Goal: Task Accomplishment & Management: Complete application form

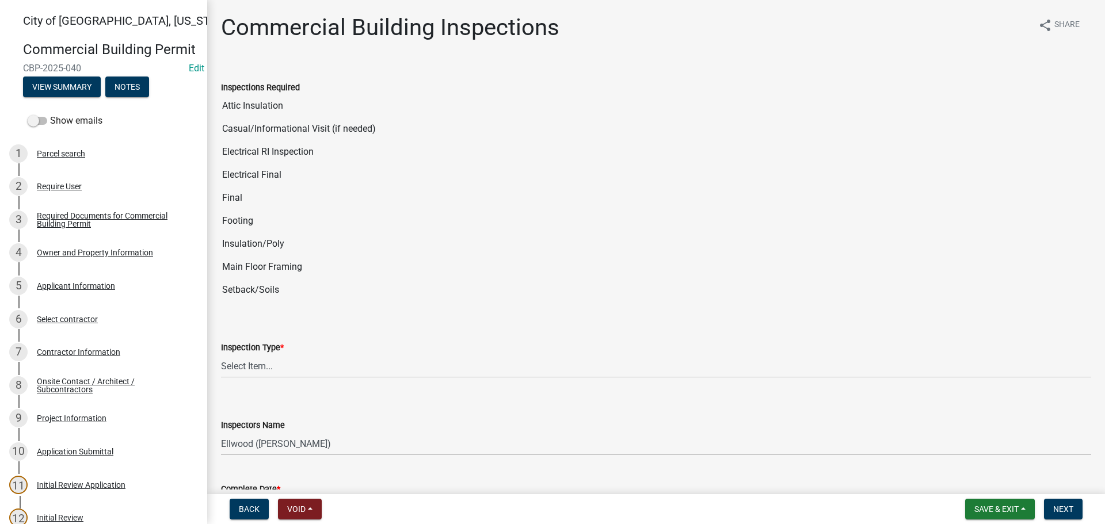
select select "805d55ac-e238-4e04-8f8e-acc067f36c3e"
click at [1003, 516] on button "Save & Exit" at bounding box center [1000, 509] width 70 height 21
click at [993, 486] on button "Save & Exit" at bounding box center [989, 480] width 92 height 28
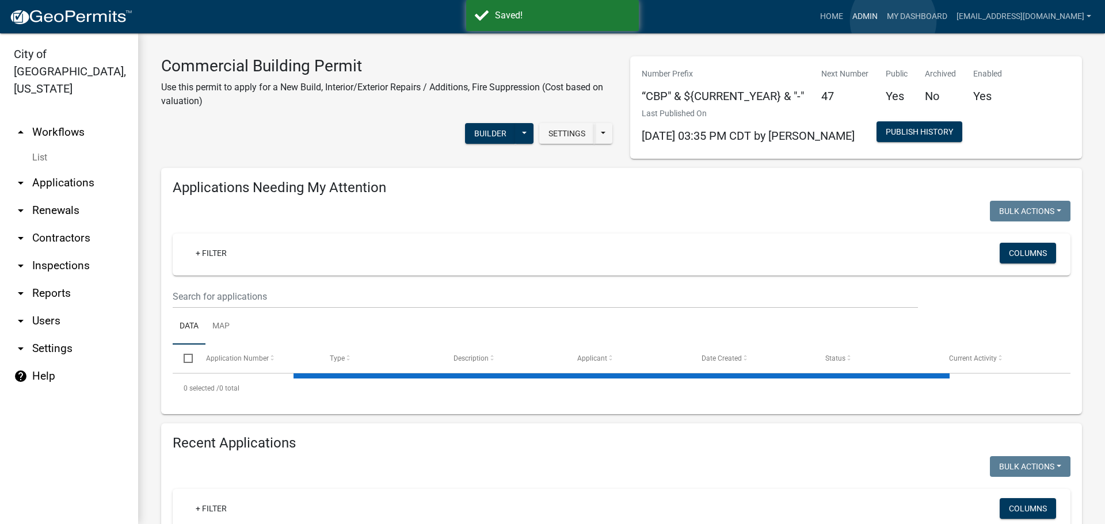
click at [882, 21] on link "Admin" at bounding box center [865, 17] width 35 height 22
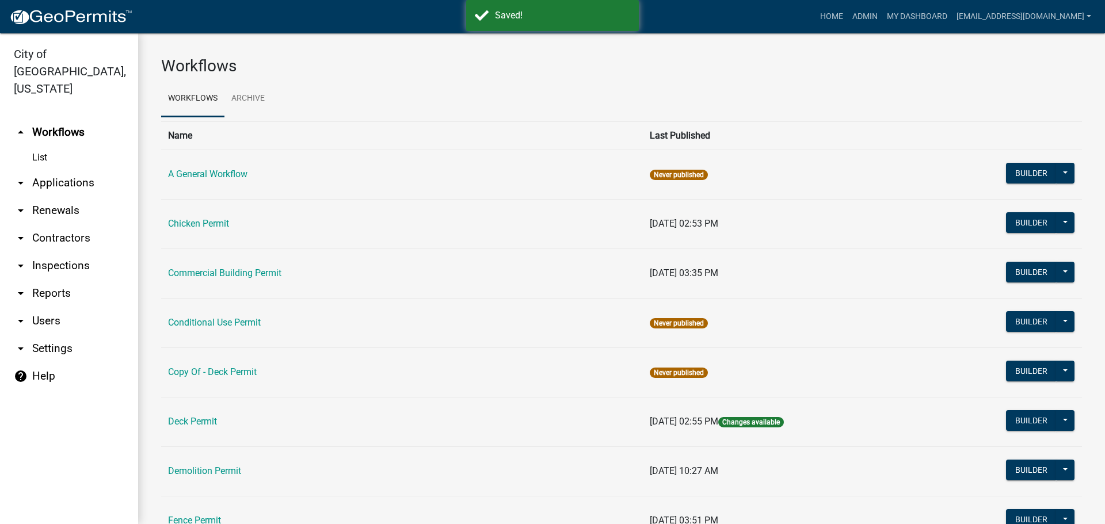
click at [72, 169] on link "arrow_drop_down Applications" at bounding box center [69, 183] width 138 height 28
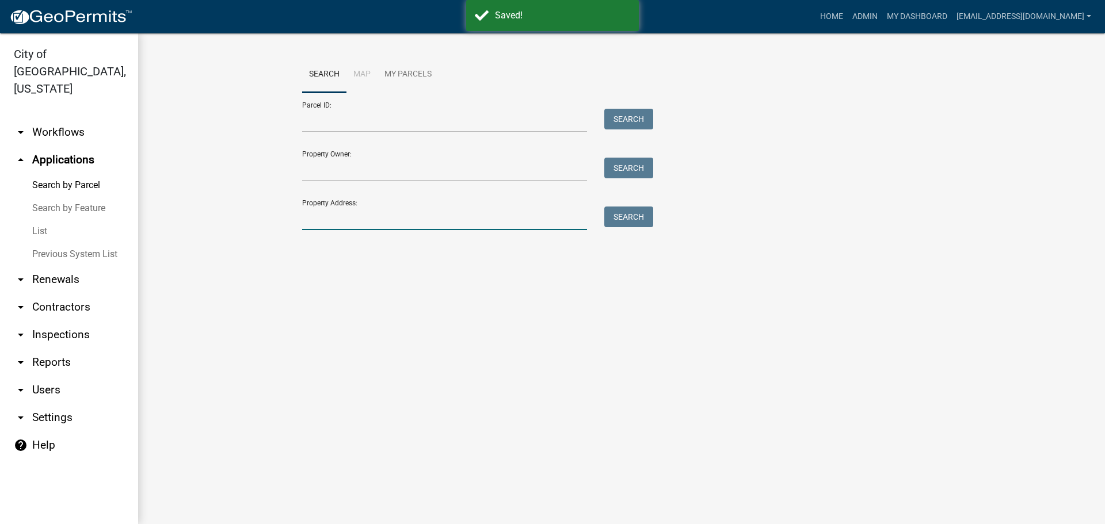
click at [354, 222] on input "Property Address:" at bounding box center [444, 219] width 285 height 24
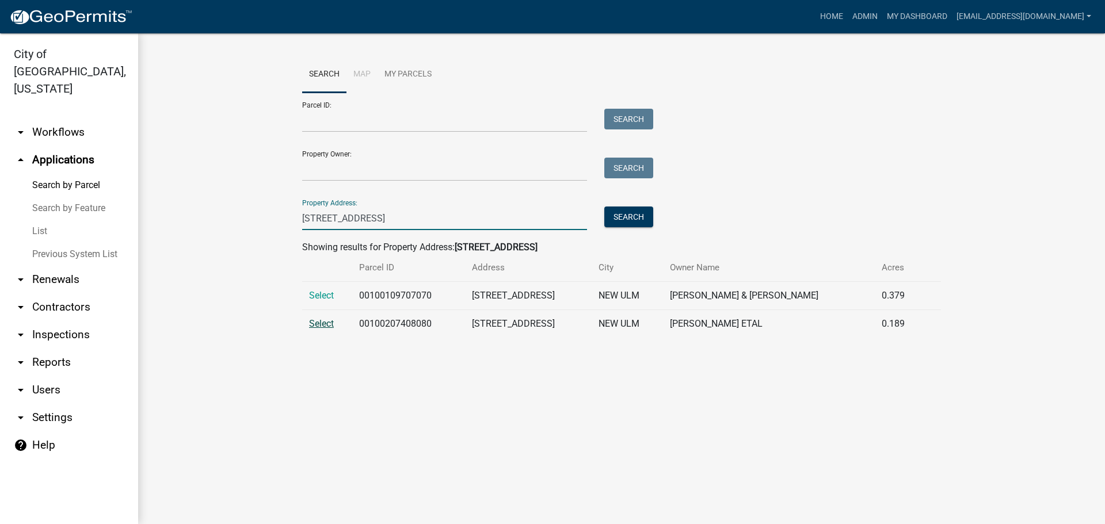
type input "827 Broadway"
click at [321, 323] on span "Select" at bounding box center [321, 323] width 25 height 11
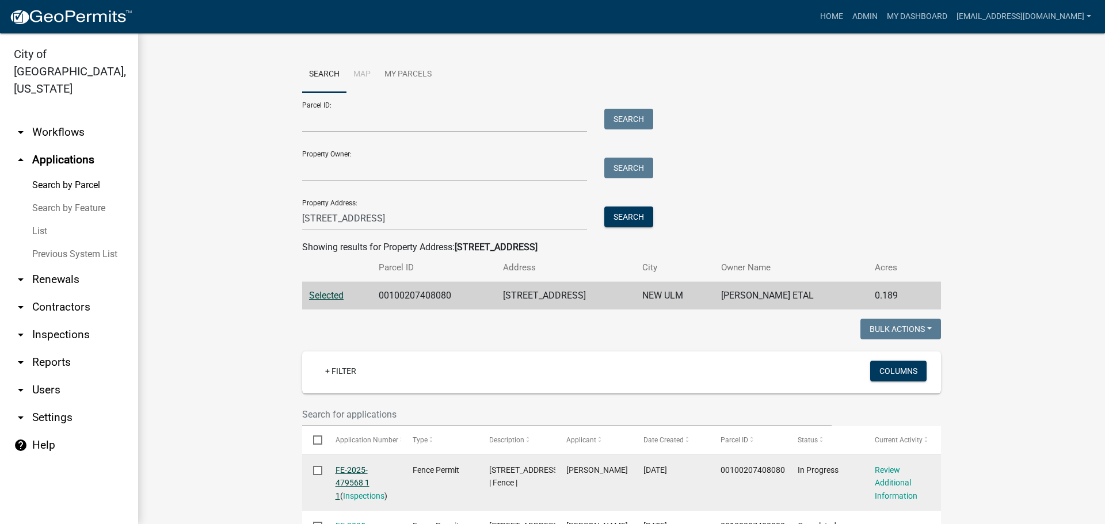
click at [359, 484] on link "FE-2025-479568 1 1" at bounding box center [353, 484] width 34 height 36
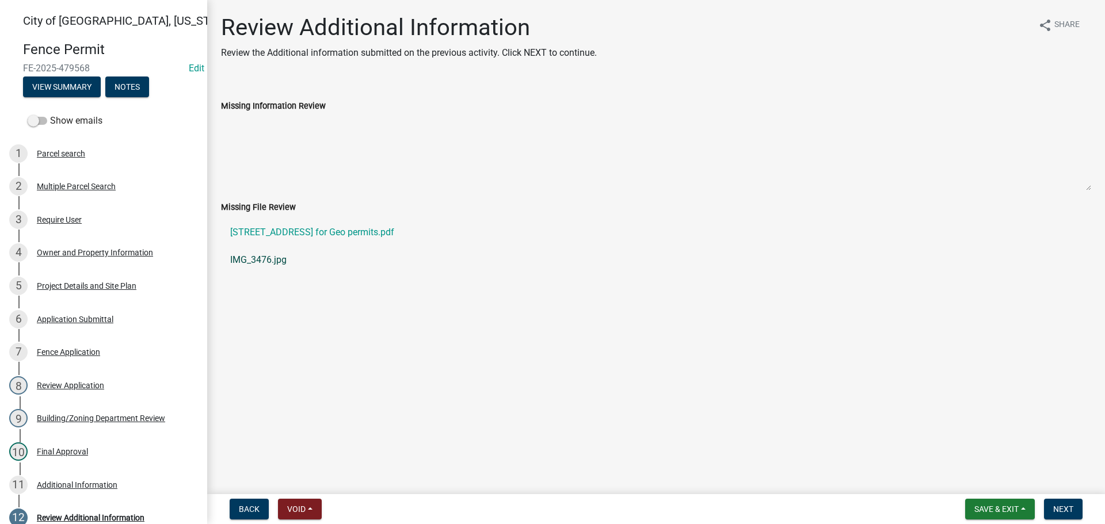
click at [247, 254] on link "IMG_3476.jpg" at bounding box center [656, 260] width 870 height 28
click at [294, 237] on link "827 S Broadway for Geo permits.pdf" at bounding box center [656, 233] width 870 height 28
click at [87, 289] on div "Project Details and Site Plan" at bounding box center [87, 286] width 100 height 8
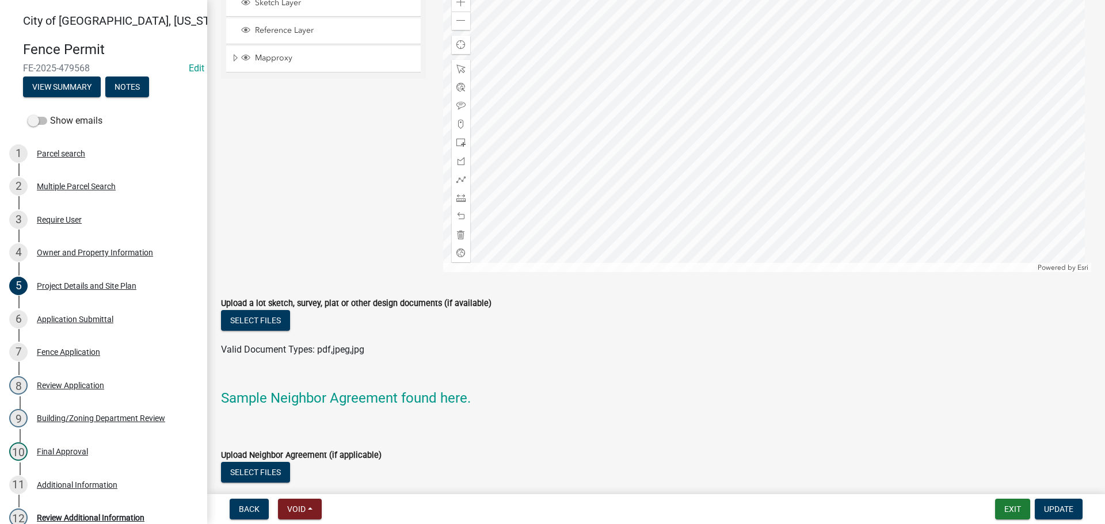
scroll to position [1132, 0]
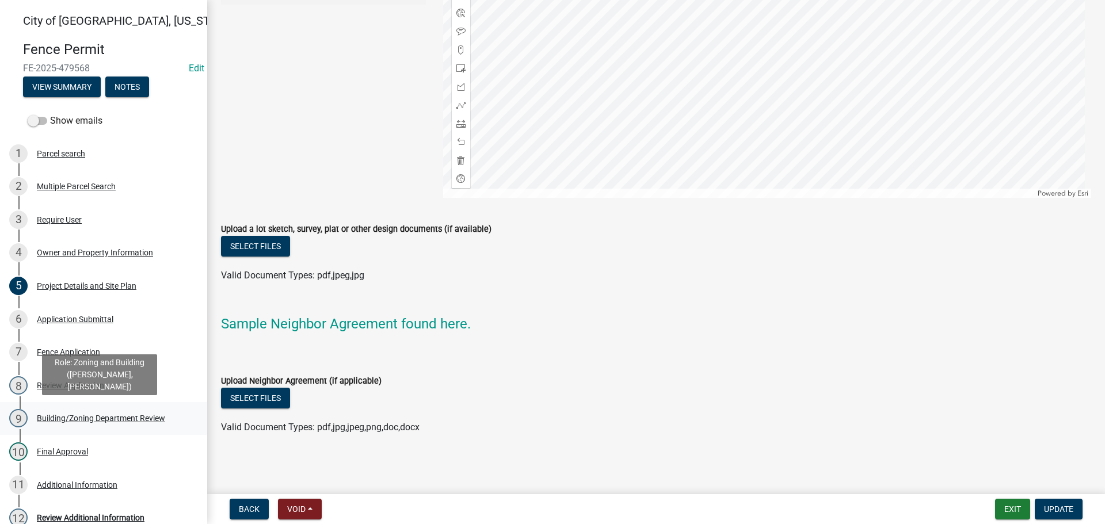
click at [97, 418] on div "Building/Zoning Department Review" at bounding box center [101, 418] width 128 height 8
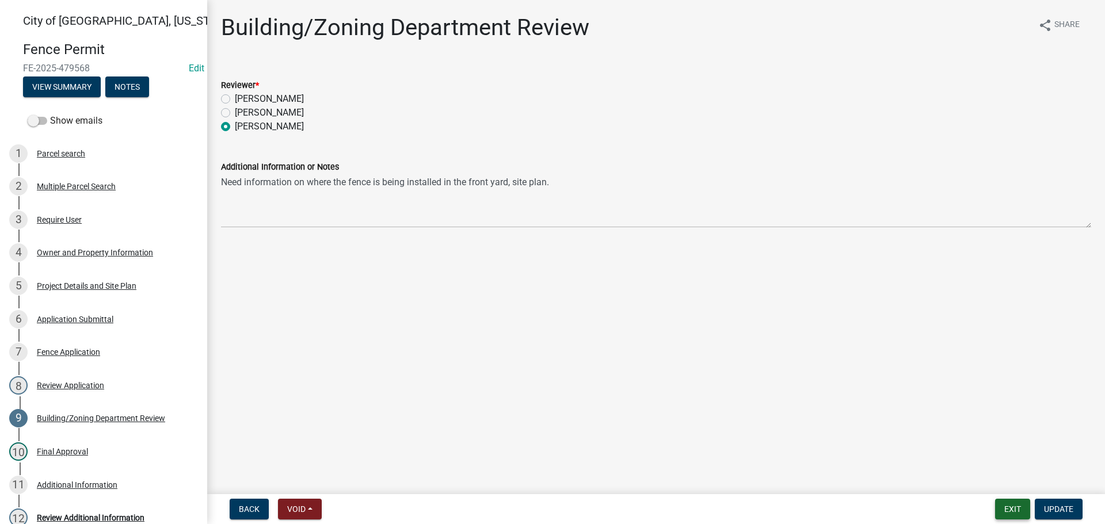
click at [1017, 509] on button "Exit" at bounding box center [1012, 509] width 35 height 21
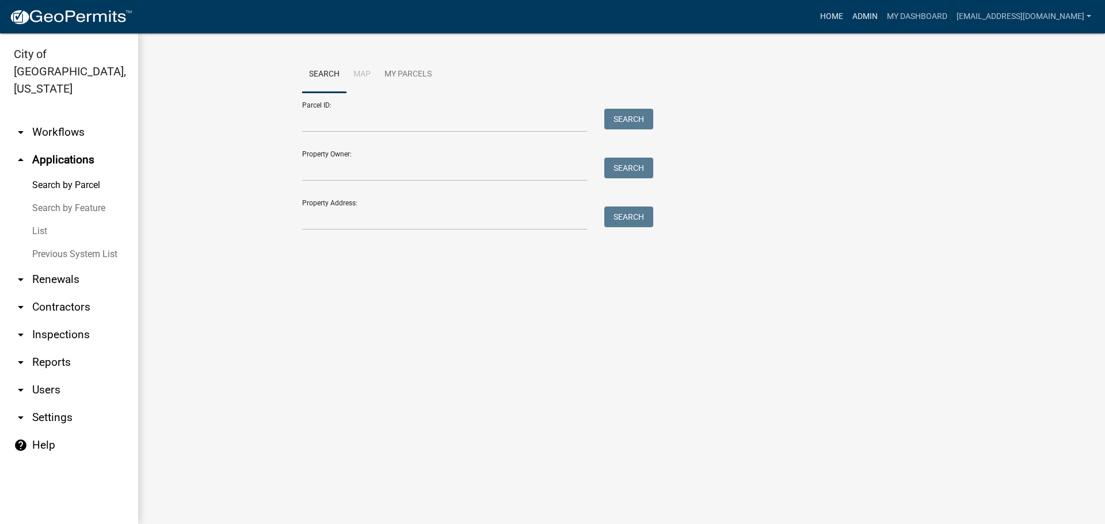
drag, startPoint x: 895, startPoint y: 11, endPoint x: 855, endPoint y: 13, distance: 40.4
click at [882, 11] on link "Admin" at bounding box center [865, 17] width 35 height 22
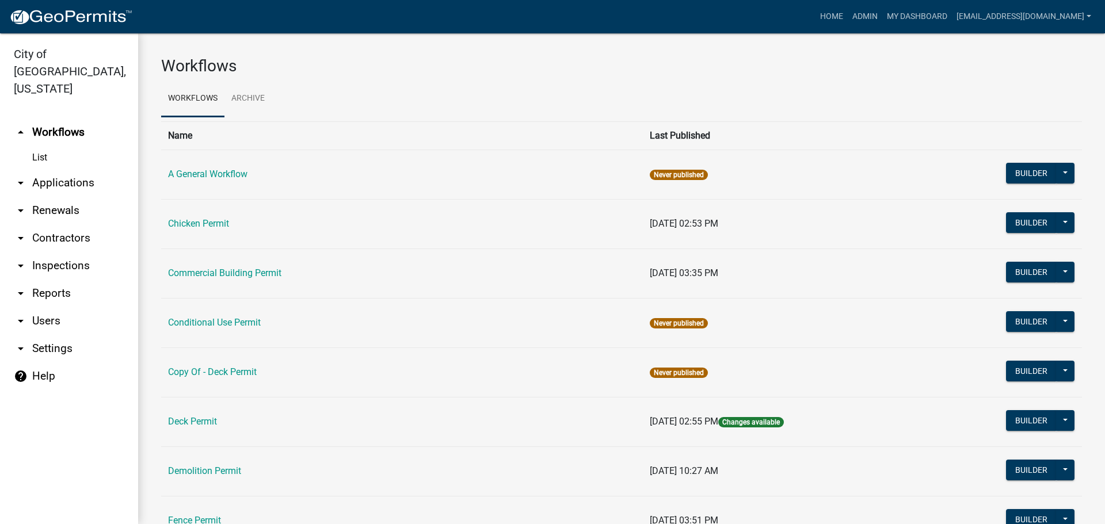
click at [70, 172] on link "arrow_drop_down Applications" at bounding box center [69, 183] width 138 height 28
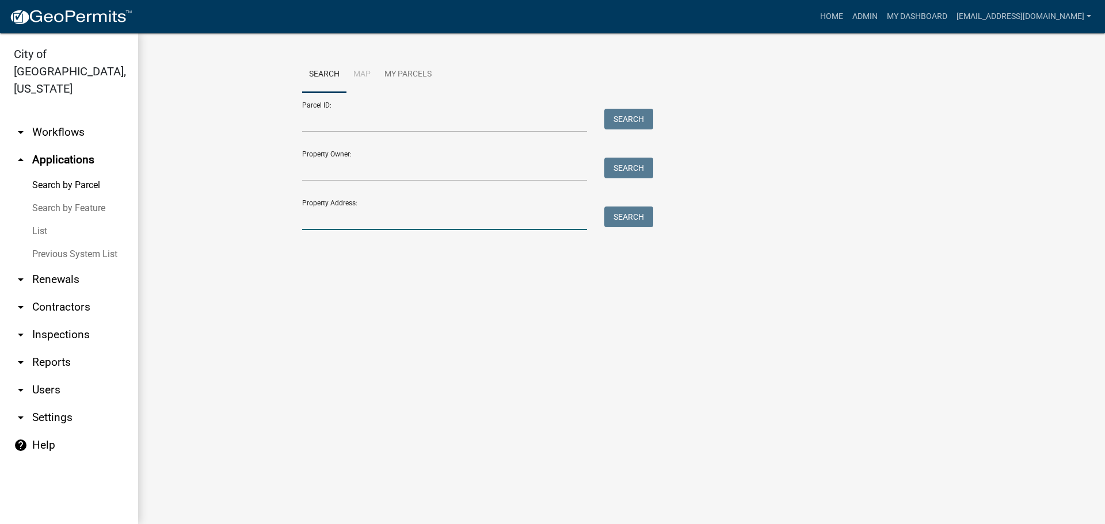
click at [316, 229] on input "Property Address:" at bounding box center [444, 219] width 285 height 24
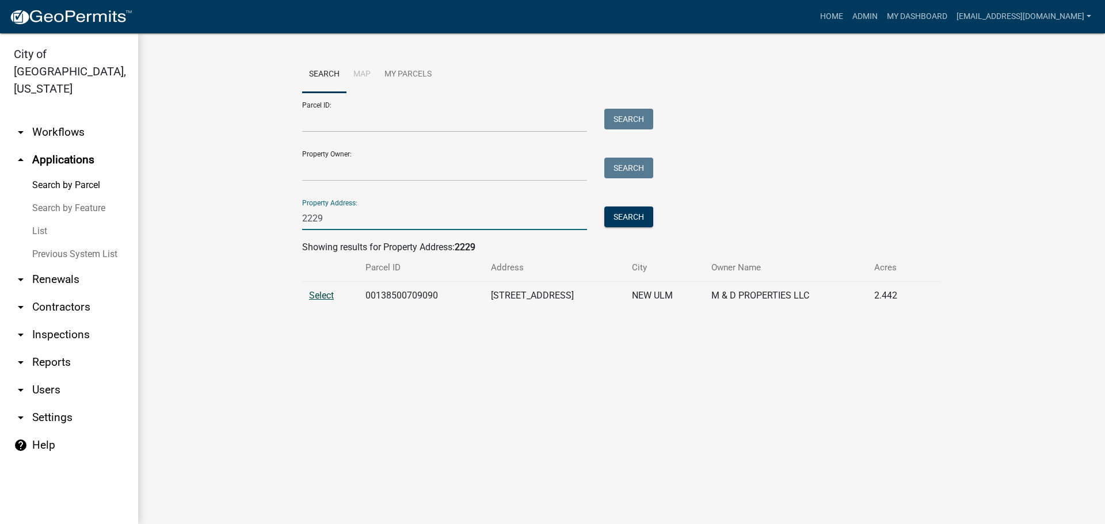
type input "2229"
click at [329, 299] on span "Select" at bounding box center [321, 295] width 25 height 11
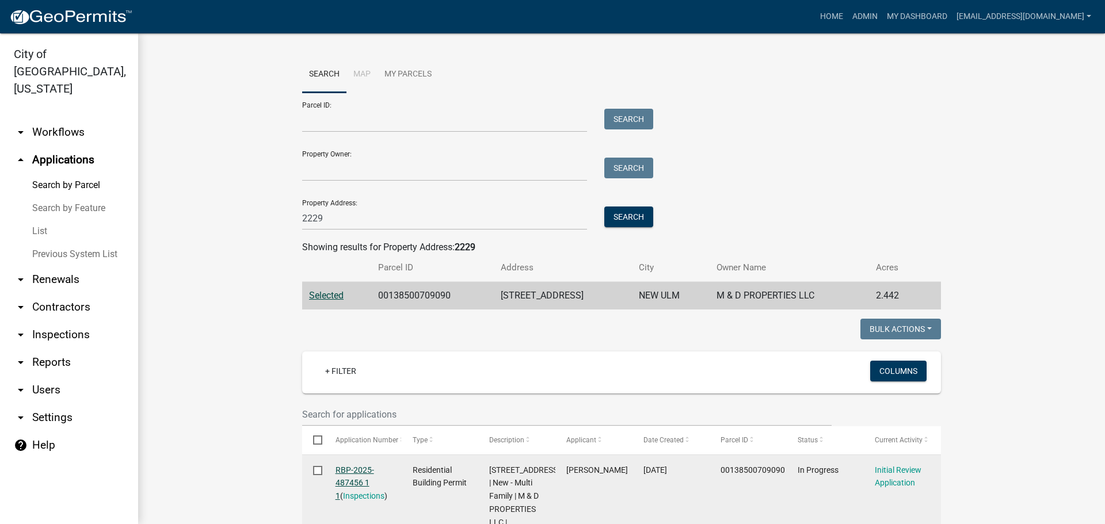
click at [357, 481] on link "RBP-2025-487456 1 1" at bounding box center [355, 484] width 39 height 36
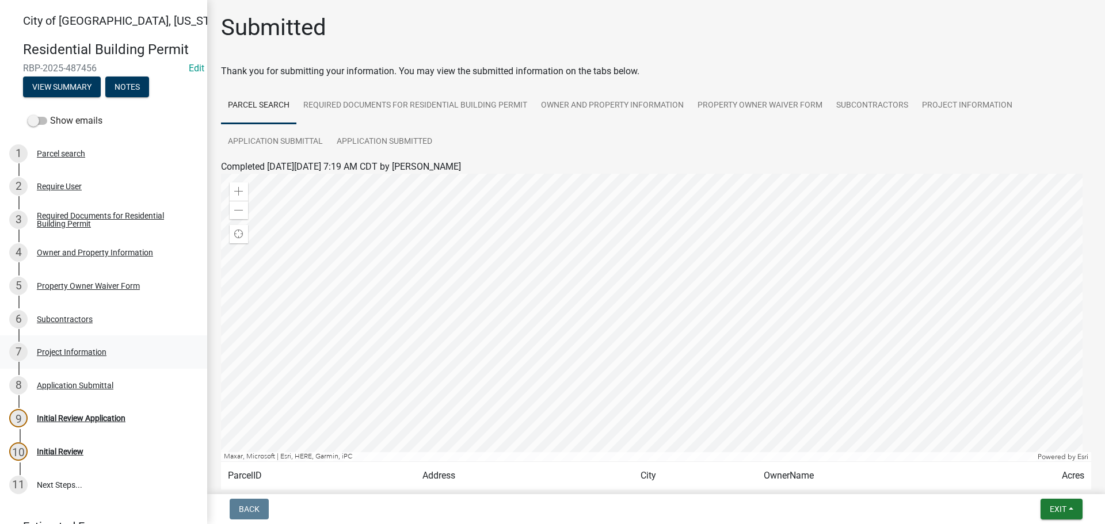
click at [47, 351] on div "Project Information" at bounding box center [72, 352] width 70 height 8
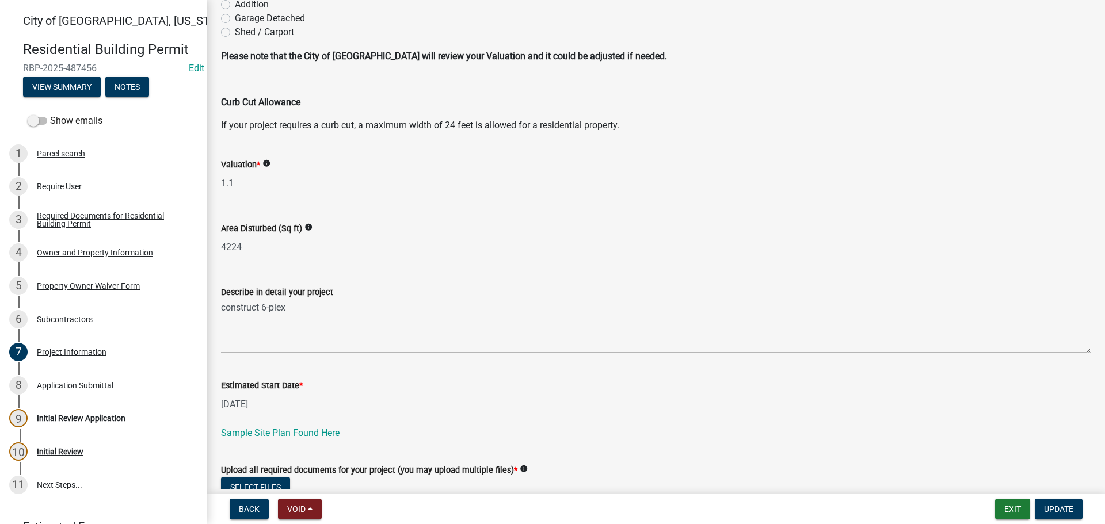
scroll to position [288, 0]
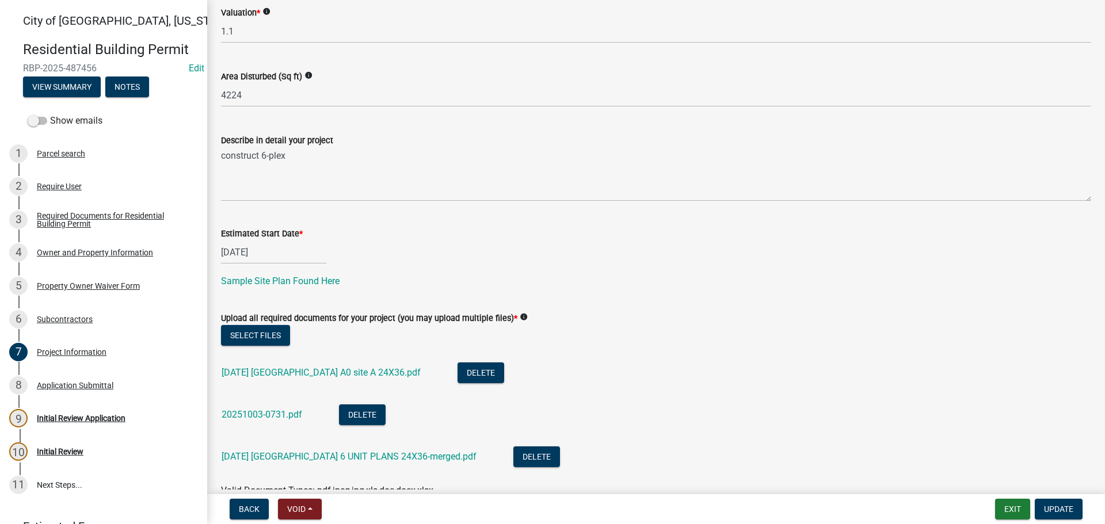
click at [250, 325] on div "Upload all required documents for your project (you may upload multiple files) …" at bounding box center [656, 318] width 870 height 14
click at [253, 335] on button "Select files" at bounding box center [255, 335] width 69 height 21
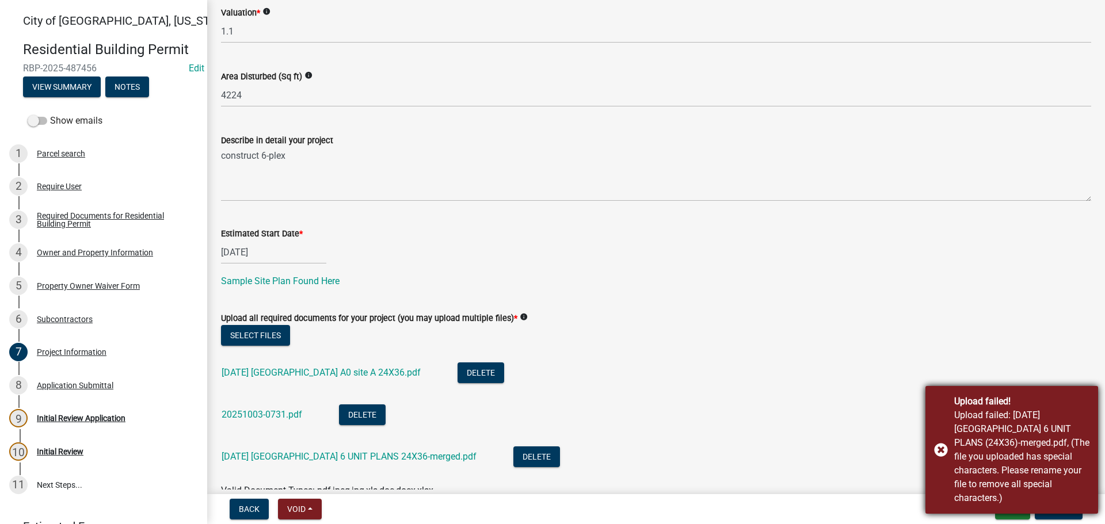
drag, startPoint x: 945, startPoint y: 446, endPoint x: 893, endPoint y: 439, distance: 52.3
click at [945, 445] on div "Upload failed! Upload failed: 08-12-2025 Lakeside Village 6 UNIT PLANS (24X36)-…" at bounding box center [1012, 450] width 173 height 128
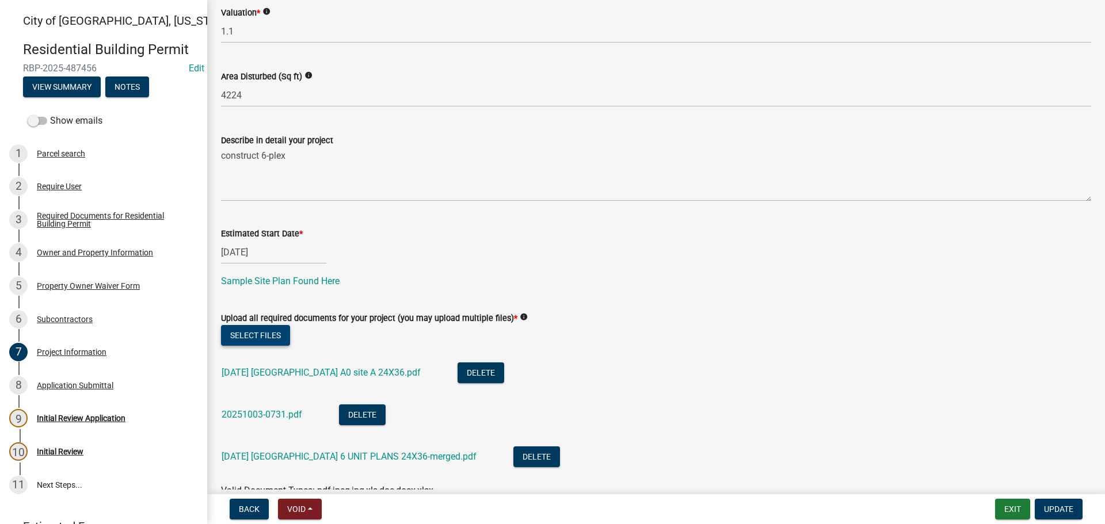
click at [266, 338] on button "Select files" at bounding box center [255, 335] width 69 height 21
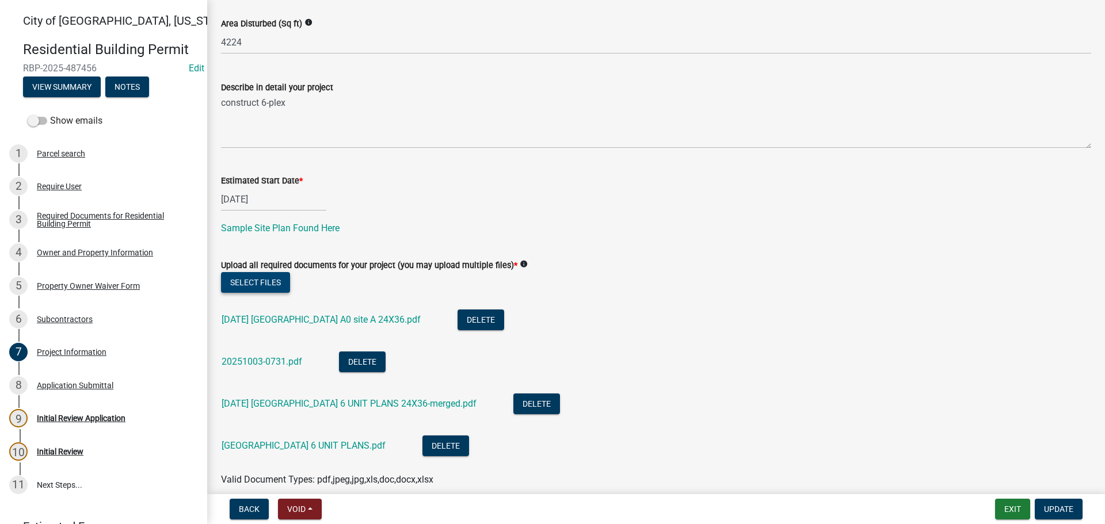
scroll to position [393, 0]
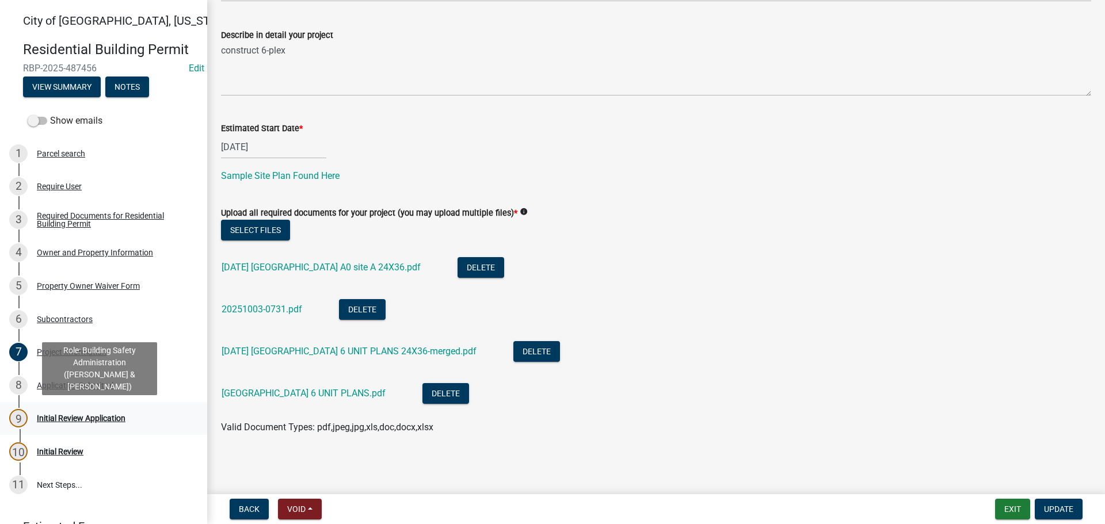
click at [90, 420] on div "Initial Review Application" at bounding box center [81, 418] width 89 height 8
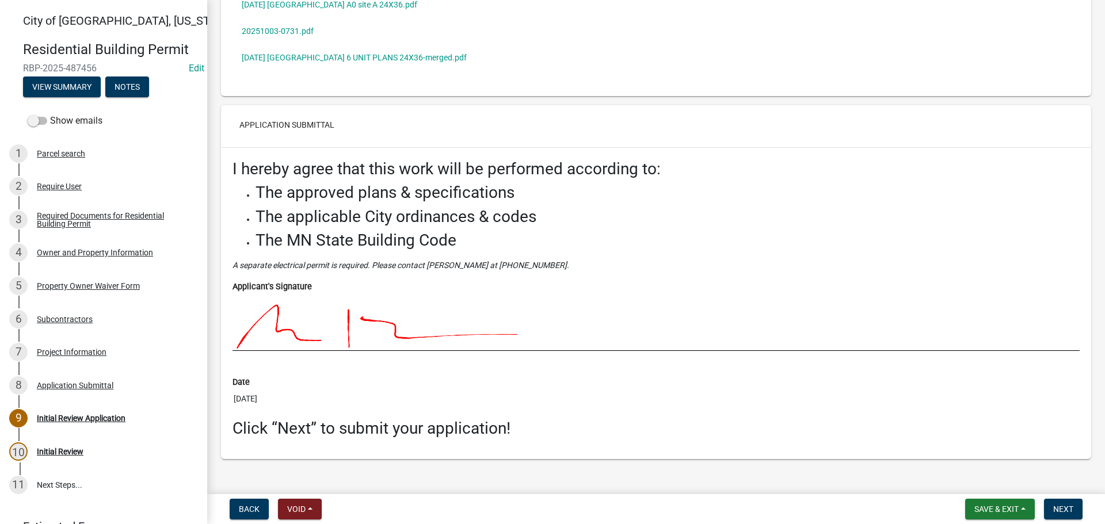
scroll to position [3493, 0]
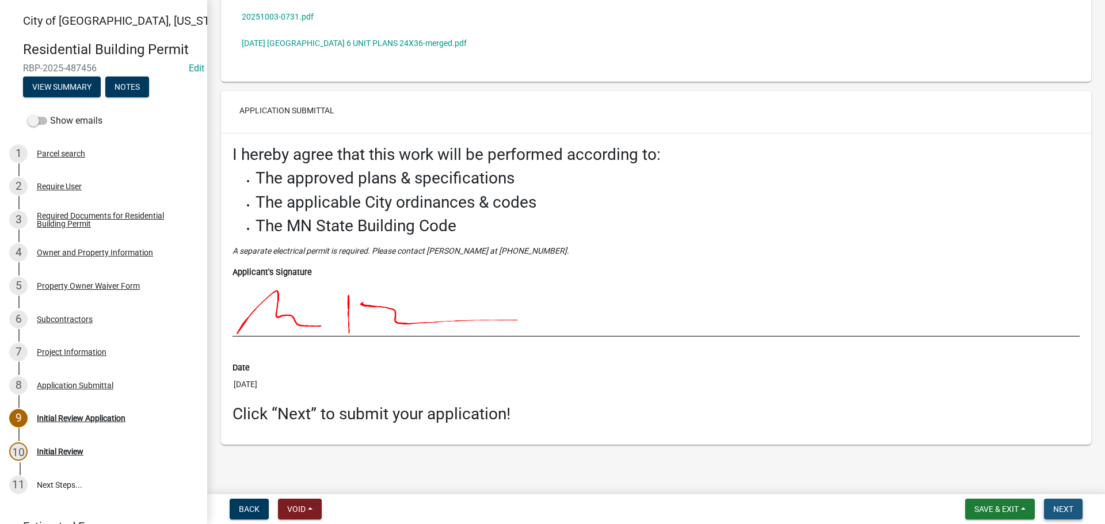
click at [1073, 510] on span "Next" at bounding box center [1063, 509] width 20 height 9
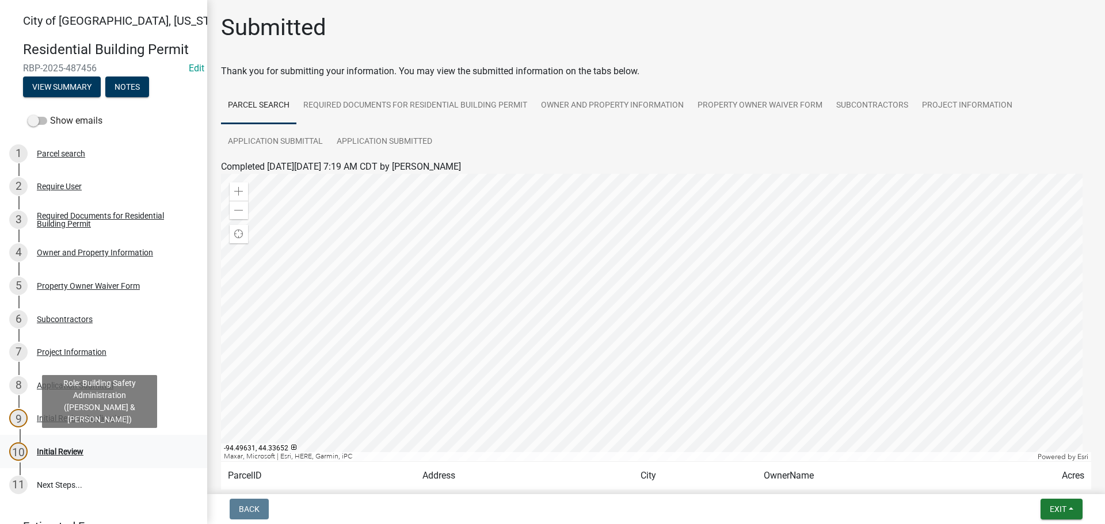
click at [82, 451] on div "Initial Review" at bounding box center [60, 452] width 47 height 8
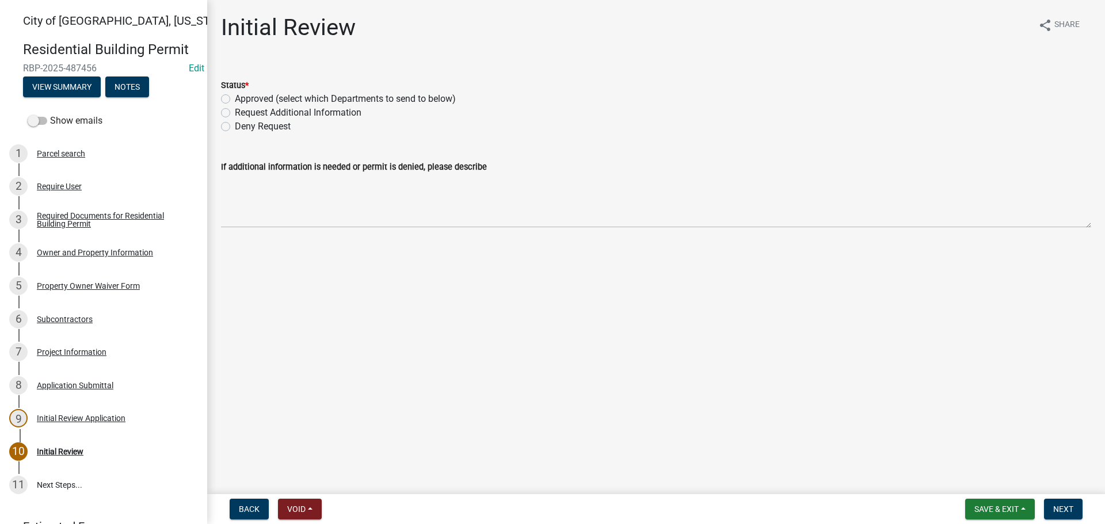
click at [235, 103] on label "Approved (select which Departments to send to below)" at bounding box center [345, 99] width 221 height 14
click at [235, 100] on input "Approved (select which Departments to send to below)" at bounding box center [238, 95] width 7 height 7
radio input "true"
click at [235, 272] on label "Building" at bounding box center [251, 272] width 33 height 14
click at [235, 272] on input "Building" at bounding box center [238, 268] width 7 height 7
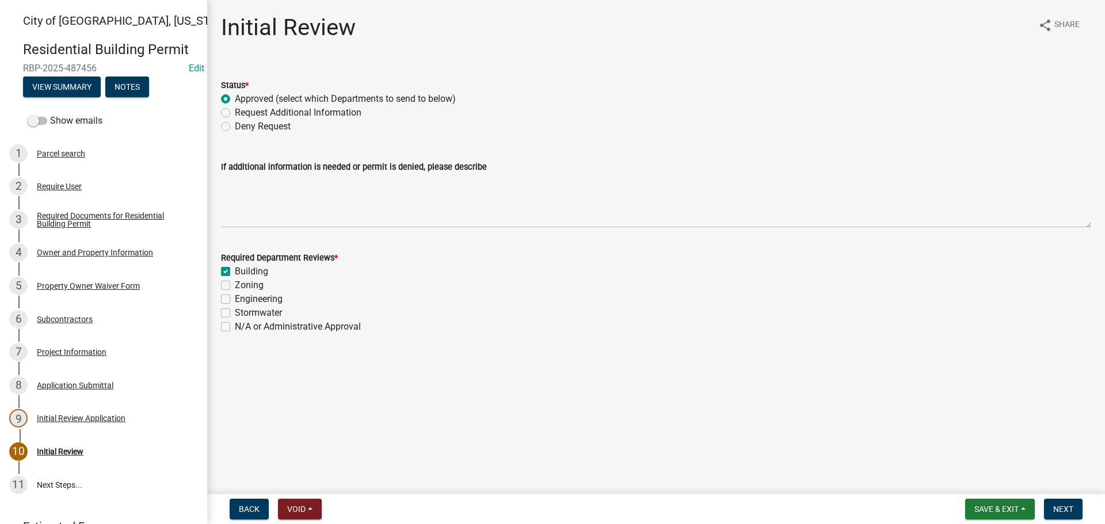
checkbox input "true"
checkbox input "false"
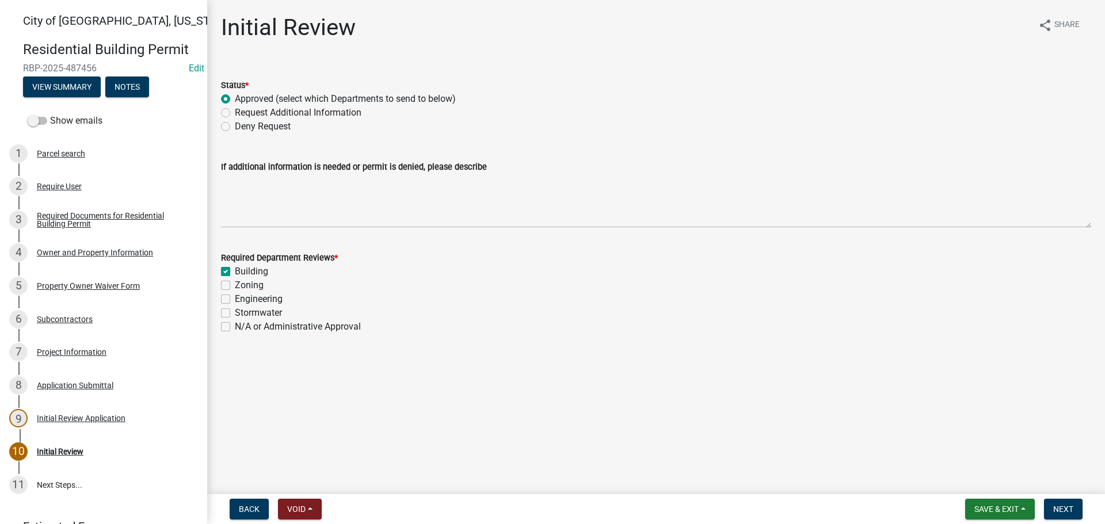
click at [230, 291] on div "Zoning" at bounding box center [656, 286] width 870 height 14
click at [235, 284] on label "Zoning" at bounding box center [249, 286] width 29 height 14
click at [235, 284] on input "Zoning" at bounding box center [238, 282] width 7 height 7
checkbox input "true"
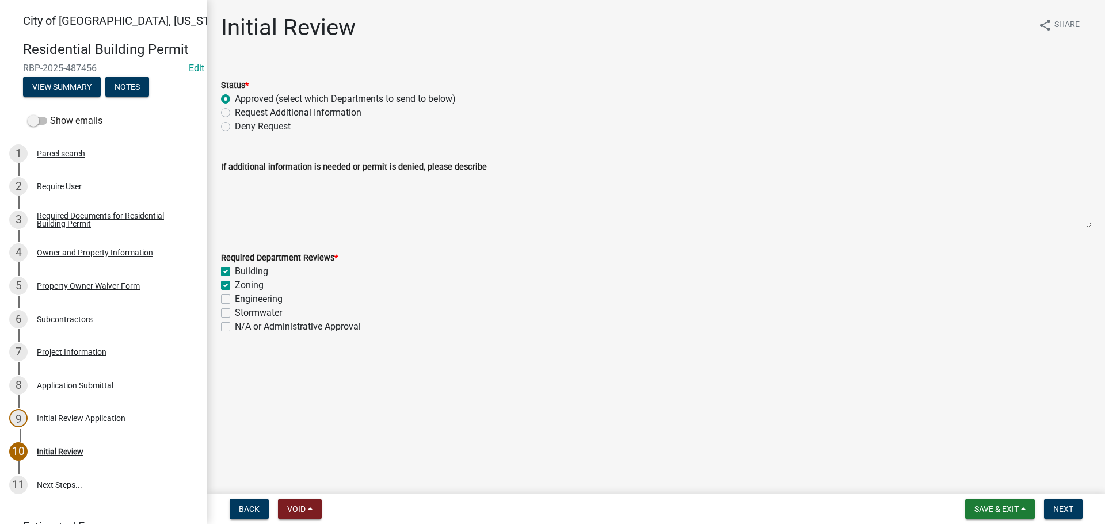
checkbox input "true"
checkbox input "false"
click at [235, 299] on label "Engineering" at bounding box center [259, 299] width 48 height 14
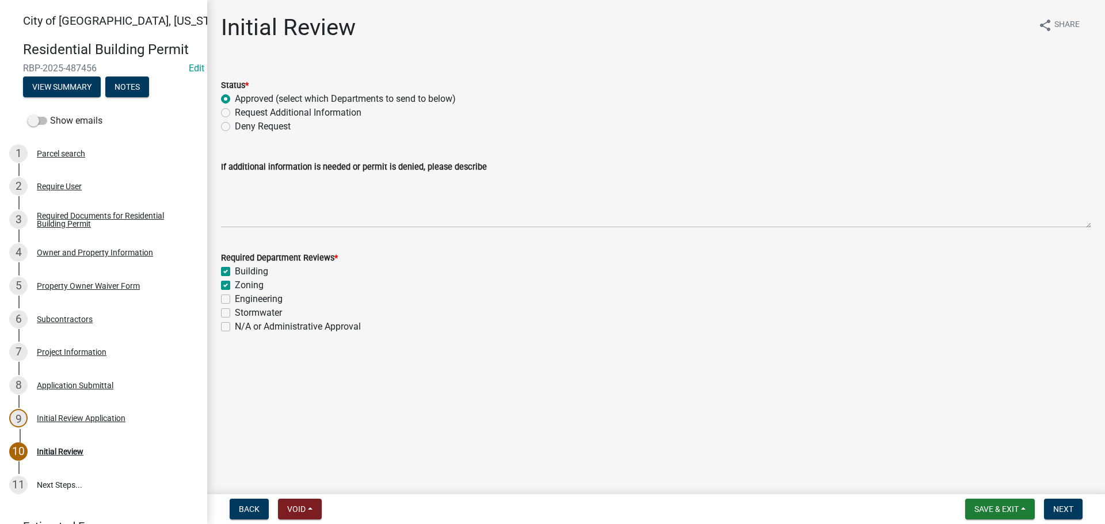
click at [235, 299] on input "Engineering" at bounding box center [238, 295] width 7 height 7
checkbox input "true"
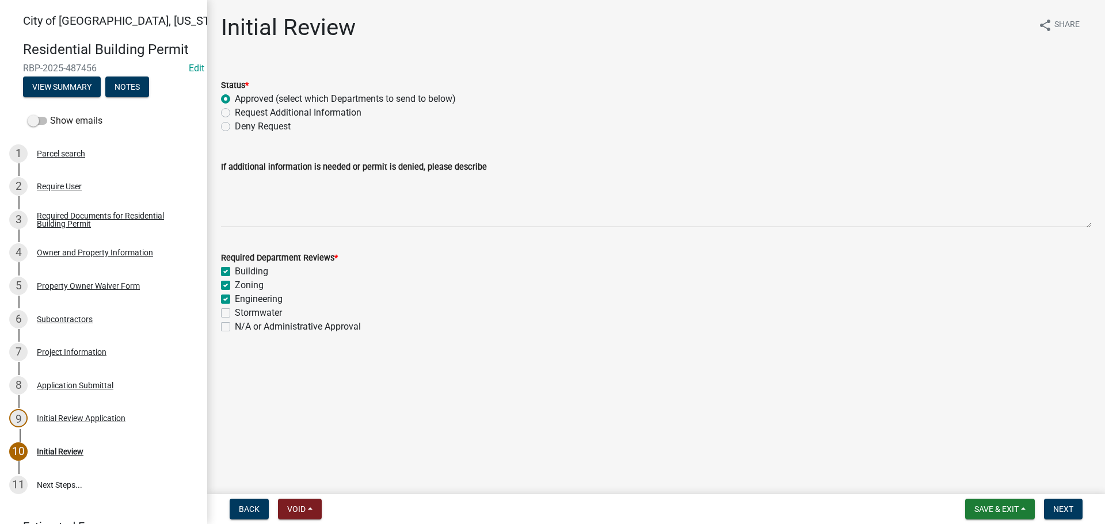
checkbox input "false"
click at [235, 312] on label "Stormwater" at bounding box center [258, 313] width 47 height 14
click at [235, 312] on input "Stormwater" at bounding box center [238, 309] width 7 height 7
checkbox input "true"
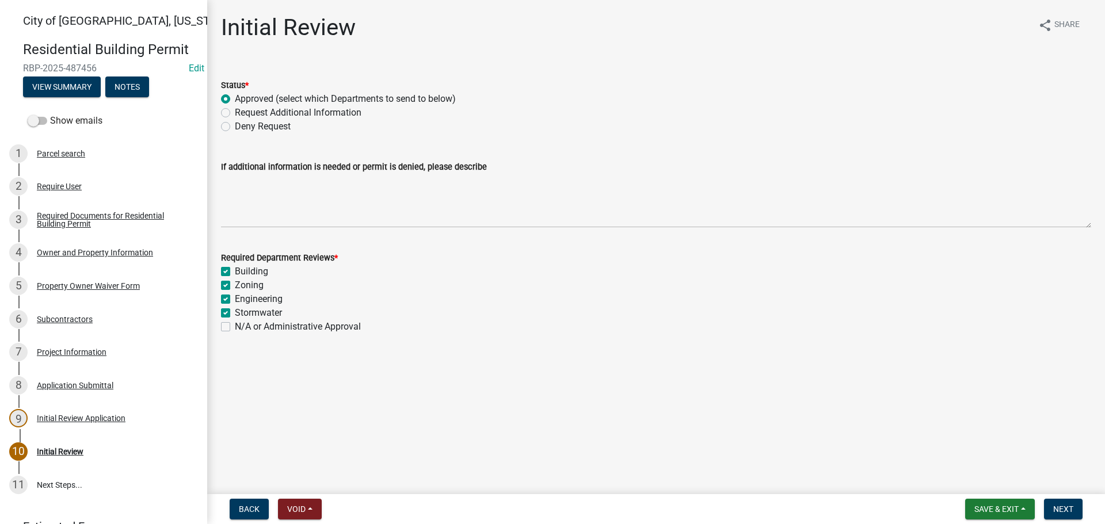
checkbox input "true"
checkbox input "false"
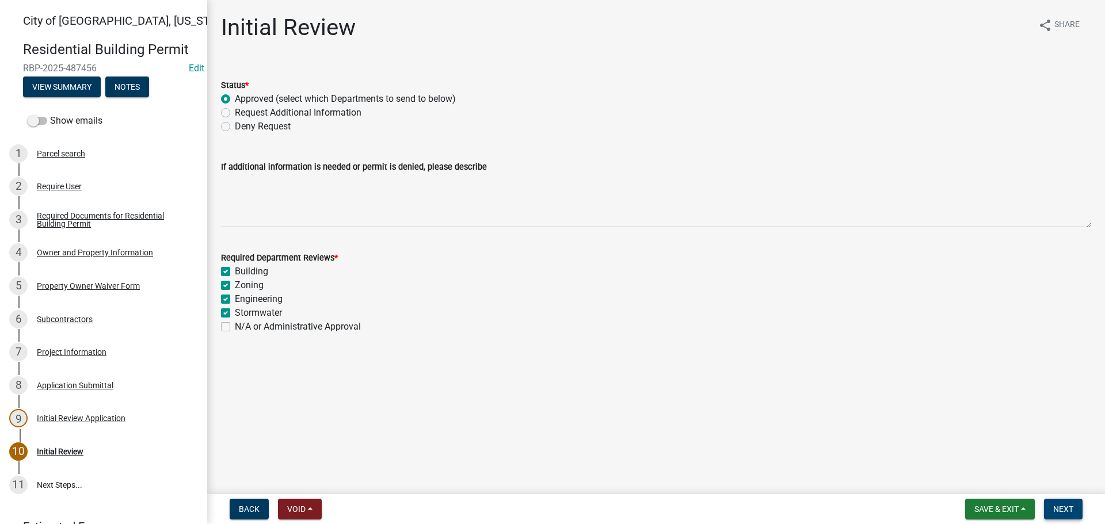
click at [1071, 505] on span "Next" at bounding box center [1063, 509] width 20 height 9
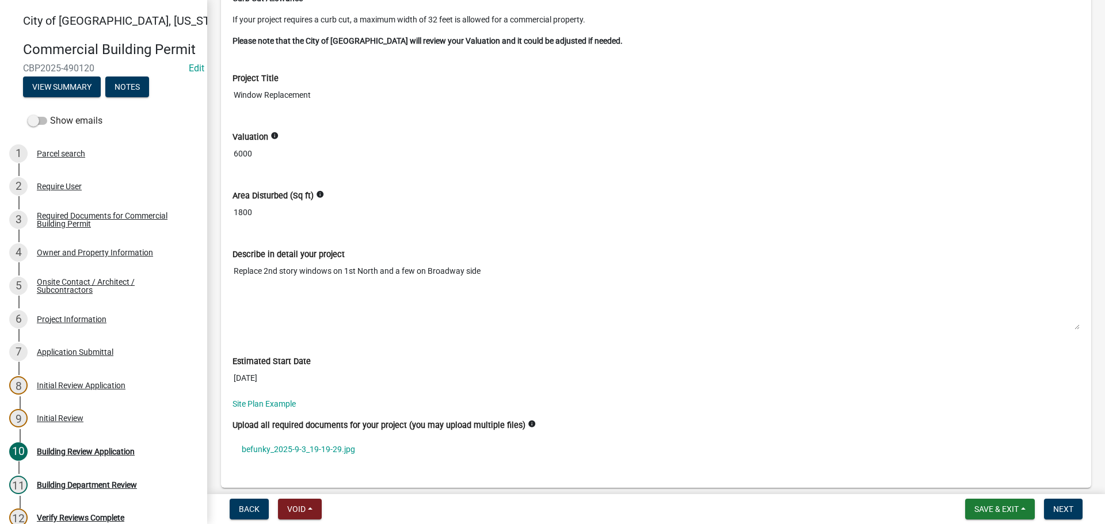
scroll to position [3051, 0]
click at [303, 452] on link "befunky_2025-9-3_19-19-29.jpg" at bounding box center [656, 448] width 847 height 26
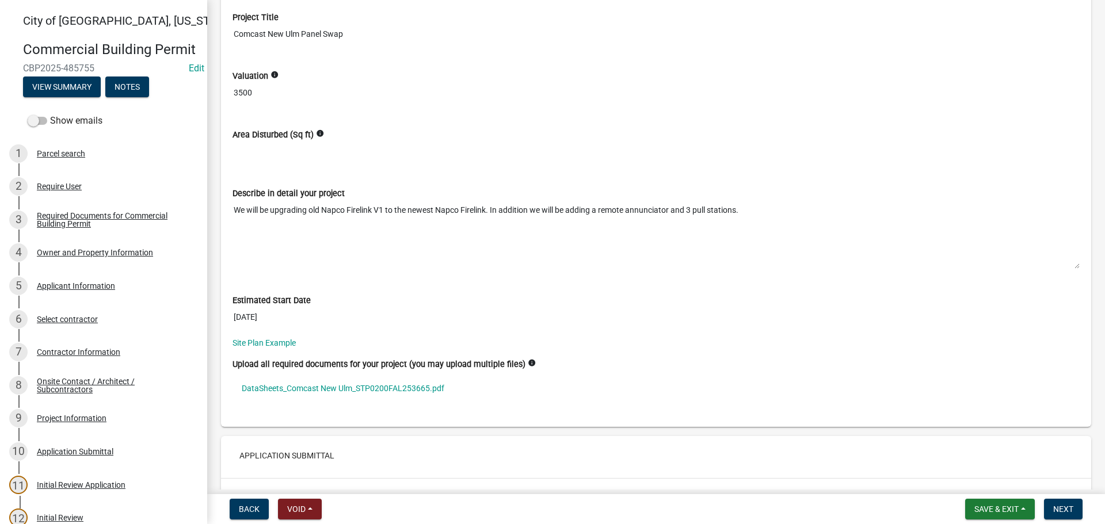
scroll to position [4144, 0]
click at [296, 385] on link "DataSheets_Comcast New Ulm_STP0200FAL253665.pdf" at bounding box center [656, 388] width 847 height 26
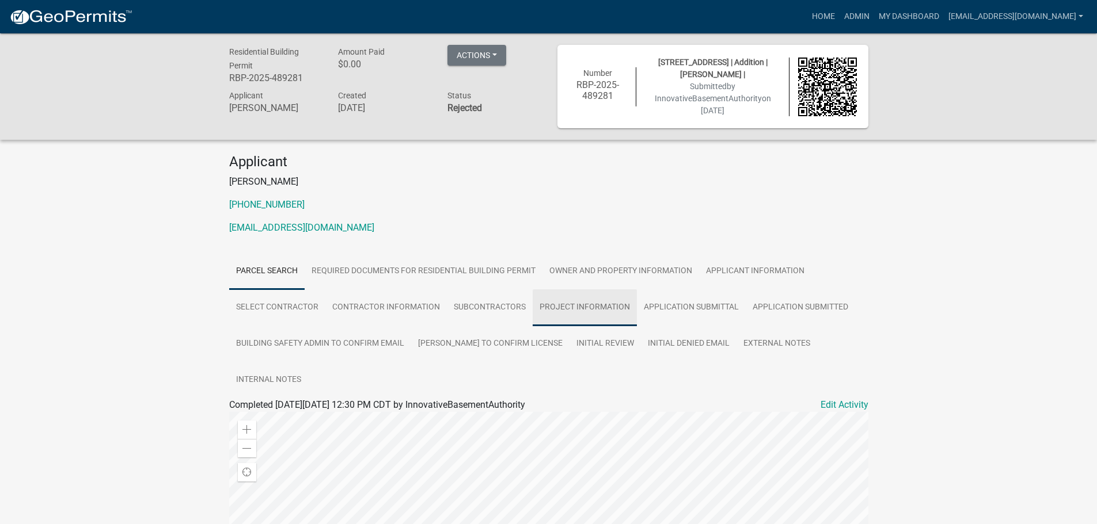
click at [562, 311] on link "Project Information" at bounding box center [584, 308] width 104 height 37
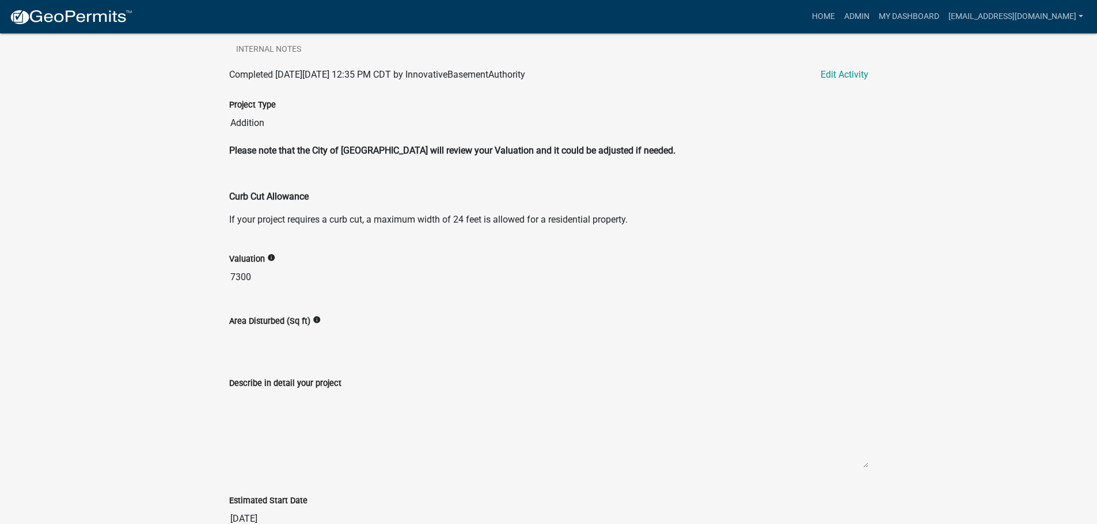
scroll to position [441, 0]
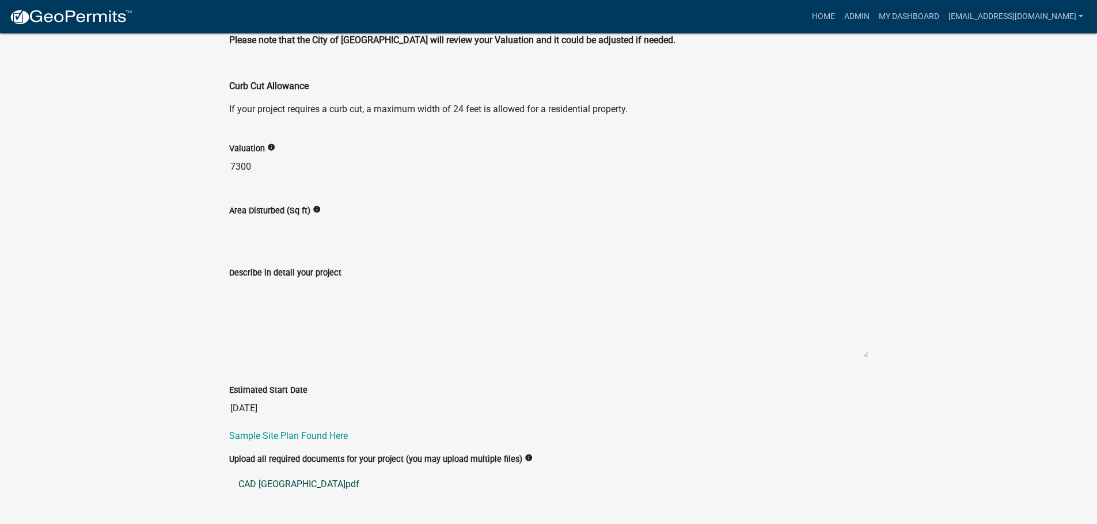
click at [271, 471] on link "CAD [GEOGRAPHIC_DATA]pdf" at bounding box center [548, 485] width 639 height 28
